Goal: Task Accomplishment & Management: Manage account settings

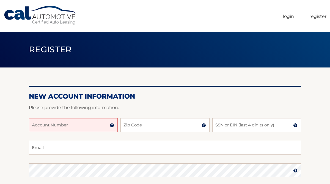
click at [94, 129] on input "Account Number" at bounding box center [73, 125] width 89 height 14
paste input "44455981513"
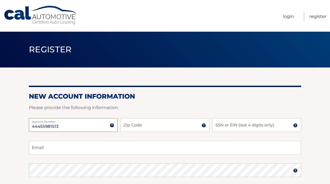
type input "44455981513"
click at [140, 125] on input "Zip Code" at bounding box center [164, 125] width 89 height 14
type input "11367"
click at [240, 124] on input "SSN or EIN (last 4 digits only)" at bounding box center [256, 125] width 89 height 14
type input "W"
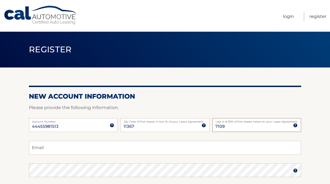
type input "7109"
click at [213, 151] on input "Email" at bounding box center [165, 148] width 272 height 14
type input "efrayimdavidov99@gmail.com"
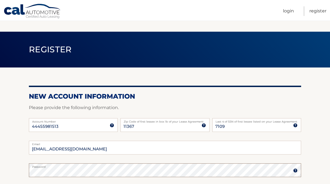
scroll to position [37, 0]
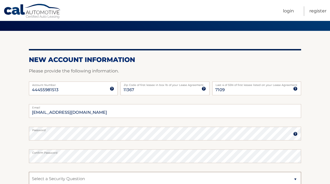
click at [111, 177] on select "Select a Security Question What was the name of your elementary school? What is…" at bounding box center [165, 179] width 272 height 14
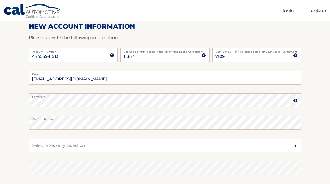
scroll to position [73, 0]
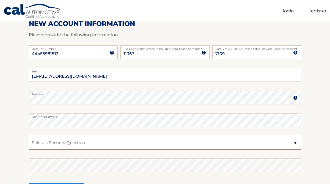
click at [63, 141] on select "Select a Security Question What was the name of your elementary school? What is…" at bounding box center [165, 143] width 272 height 14
select select "4"
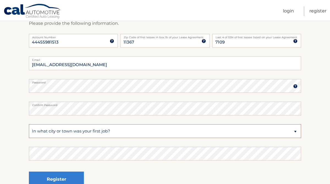
scroll to position [88, 0]
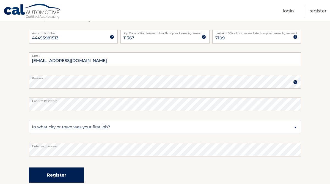
click at [75, 179] on button "Register" at bounding box center [56, 174] width 55 height 15
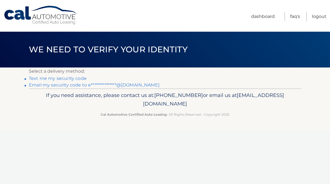
click at [36, 86] on link "**********" at bounding box center [94, 84] width 131 height 5
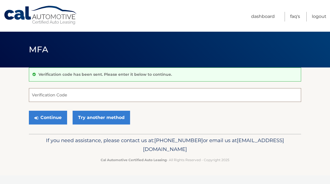
click at [243, 94] on input "Verification Code" at bounding box center [165, 95] width 272 height 14
paste input "148891"
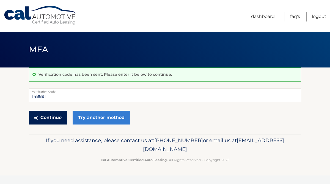
type input "148891"
click at [45, 116] on button "Continue" at bounding box center [48, 118] width 38 height 14
click at [56, 95] on input "148891" at bounding box center [165, 95] width 272 height 14
click at [69, 96] on input "148891" at bounding box center [165, 95] width 272 height 14
click at [41, 119] on button "Continue" at bounding box center [48, 118] width 38 height 14
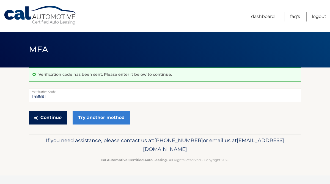
click at [41, 119] on button "Continue" at bounding box center [48, 118] width 38 height 14
drag, startPoint x: 51, startPoint y: 96, endPoint x: 18, endPoint y: 95, distance: 32.5
click at [19, 95] on section "Verification code has been sent. Please enter it below to continue. 148891 Veri…" at bounding box center [165, 100] width 330 height 66
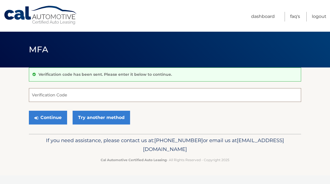
click at [137, 97] on input "Verification Code" at bounding box center [165, 95] width 272 height 14
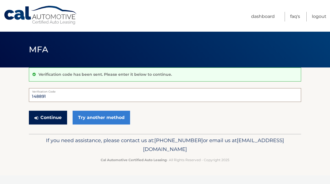
type input "148891"
click at [50, 122] on button "Continue" at bounding box center [48, 118] width 38 height 14
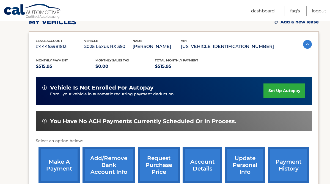
scroll to position [88, 0]
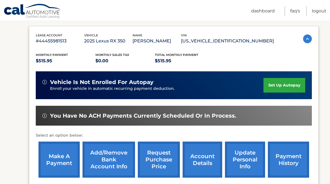
click at [287, 82] on link "set up autopay" at bounding box center [285, 85] width 42 height 15
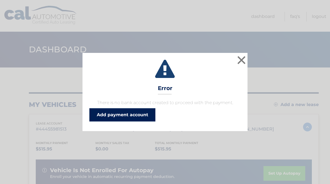
click at [123, 117] on link "Add payment account" at bounding box center [122, 114] width 66 height 13
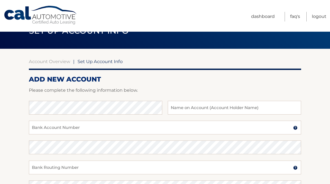
scroll to position [17, 0]
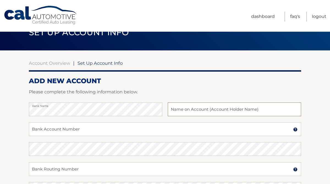
click at [204, 109] on input "text" at bounding box center [234, 109] width 133 height 14
type input "[PERSON_NAME]"
click at [113, 130] on input "Bank Account Number" at bounding box center [165, 129] width 272 height 14
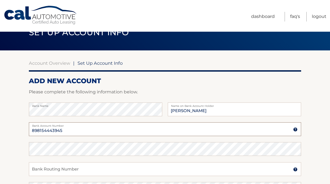
type input "898154443945"
drag, startPoint x: 69, startPoint y: 129, endPoint x: 32, endPoint y: 122, distance: 37.7
click at [32, 122] on div "[FINANCIAL_ID] Bank Account Number" at bounding box center [165, 129] width 272 height 14
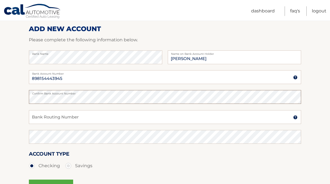
scroll to position [69, 0]
click at [59, 115] on input "Bank Routing Number" at bounding box center [165, 117] width 272 height 14
type input "0"
drag, startPoint x: 65, startPoint y: 120, endPoint x: 27, endPoint y: 114, distance: 38.9
click at [27, 114] on section "Account Overview | Set Up Account Info ADD NEW ACCOUNT Please complete the foll…" at bounding box center [165, 104] width 330 height 210
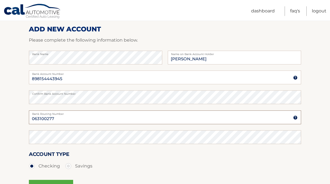
type input "063100277"
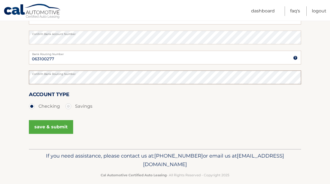
scroll to position [129, 0]
click at [48, 126] on button "save & submit" at bounding box center [51, 127] width 44 height 14
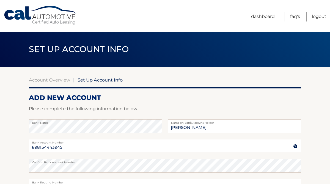
scroll to position [1, 0]
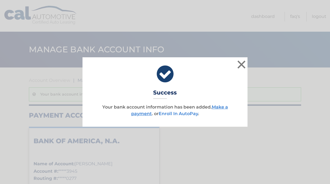
click at [177, 114] on link "Enroll In AutoPay" at bounding box center [178, 113] width 39 height 5
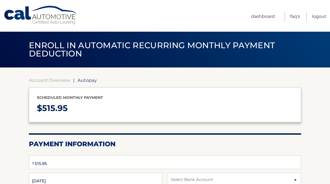
select select "MDdmMjA2NTEtMzJiZi00Mjk3LTlhMTgtZDQ4NmYyOWM2NTY3"
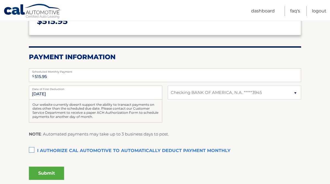
scroll to position [87, 0]
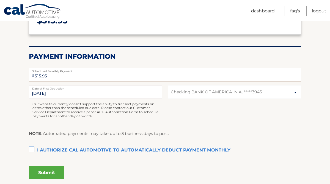
click at [70, 94] on input "[DATE]" at bounding box center [95, 92] width 133 height 14
click at [36, 92] on input "[DATE]" at bounding box center [95, 92] width 133 height 14
click at [38, 93] on input "[DATE]" at bounding box center [95, 92] width 133 height 14
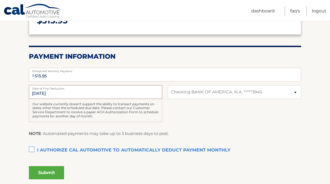
click at [69, 94] on input "[DATE]" at bounding box center [95, 92] width 133 height 14
click at [48, 89] on label "Date of First Deduction" at bounding box center [95, 87] width 133 height 4
click at [48, 89] on input "[DATE]" at bounding box center [95, 92] width 133 height 14
click at [181, 91] on select "Select Bank Account Checking BANK OF AMERICA, N.A. *****3945" at bounding box center [234, 92] width 133 height 14
click at [68, 94] on input "9/9/2025" at bounding box center [95, 92] width 133 height 14
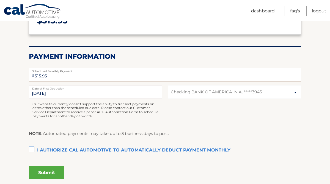
drag, startPoint x: 63, startPoint y: 94, endPoint x: 27, endPoint y: 94, distance: 36.3
click at [27, 94] on section "Account Overview | Autopay Scheduled monthly payment $ 515.95 Payment Informati…" at bounding box center [165, 83] width 330 height 207
click at [28, 94] on section "Account Overview | Autopay Scheduled monthly payment $ 515.95 Payment Informati…" at bounding box center [165, 83] width 330 height 207
click at [40, 93] on input "9/9/2025" at bounding box center [95, 92] width 133 height 14
click at [39, 92] on input "9/9/2025" at bounding box center [95, 92] width 133 height 14
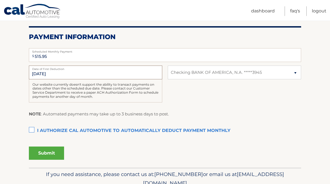
scroll to position [108, 0]
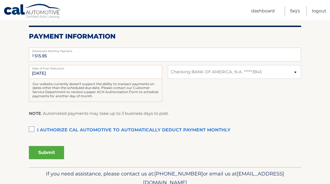
click at [32, 130] on label "I authorize cal automotive to automatically deduct payment monthly This checkbo…" at bounding box center [165, 130] width 272 height 11
click at [0, 0] on input "I authorize cal automotive to automatically deduct payment monthly This checkbo…" at bounding box center [0, 0] width 0 height 0
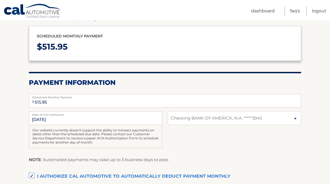
scroll to position [132, 0]
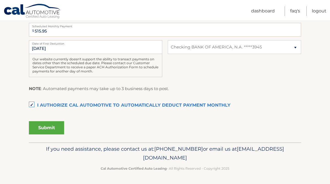
click at [57, 125] on button "Submit" at bounding box center [46, 127] width 35 height 13
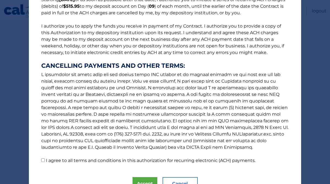
scroll to position [83, 0]
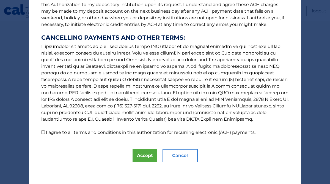
click at [42, 132] on input "I agree to all terms and conditions in this authorization for recurring electro…" at bounding box center [43, 132] width 4 height 4
checkbox input "true"
click at [142, 154] on button "Accept" at bounding box center [145, 155] width 25 height 13
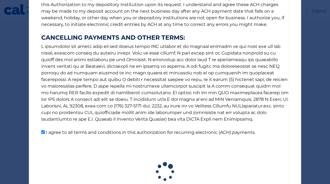
scroll to position [117, 0]
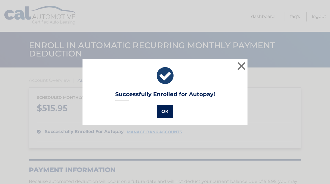
click at [167, 110] on button "OK" at bounding box center [165, 111] width 16 height 13
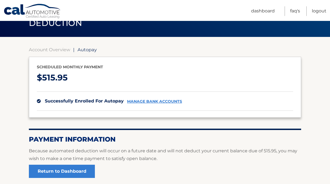
scroll to position [80, 0]
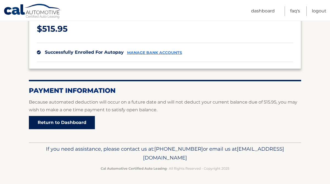
click at [57, 126] on link "Return to Dashboard" at bounding box center [62, 122] width 66 height 13
